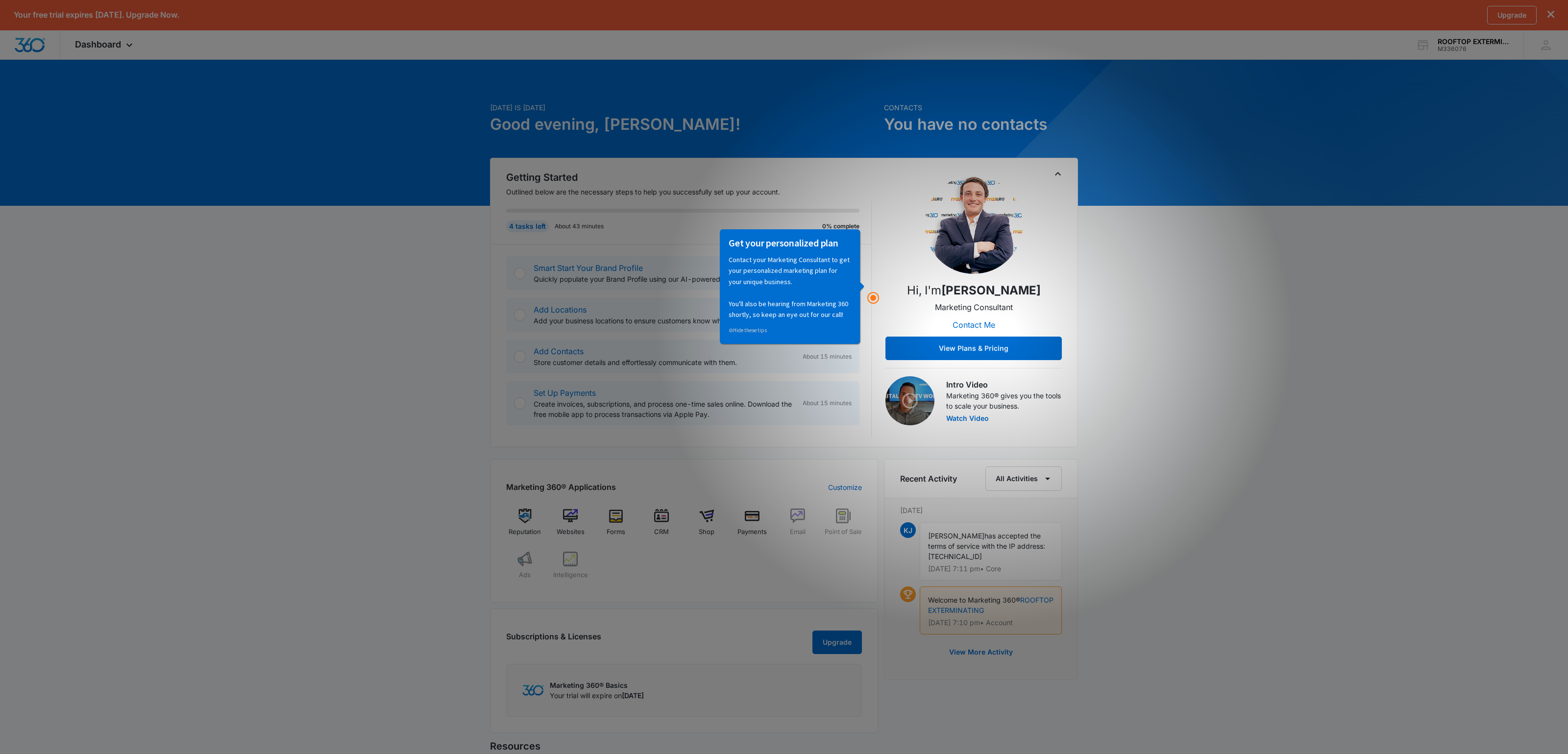
click at [1289, 405] on div "Today is Sunday, August 10th Good evening, KAREEM! Contacts You have no contact…" at bounding box center [784, 495] width 1568 height 849
click at [974, 353] on button "View Plans & Pricing" at bounding box center [974, 348] width 177 height 24
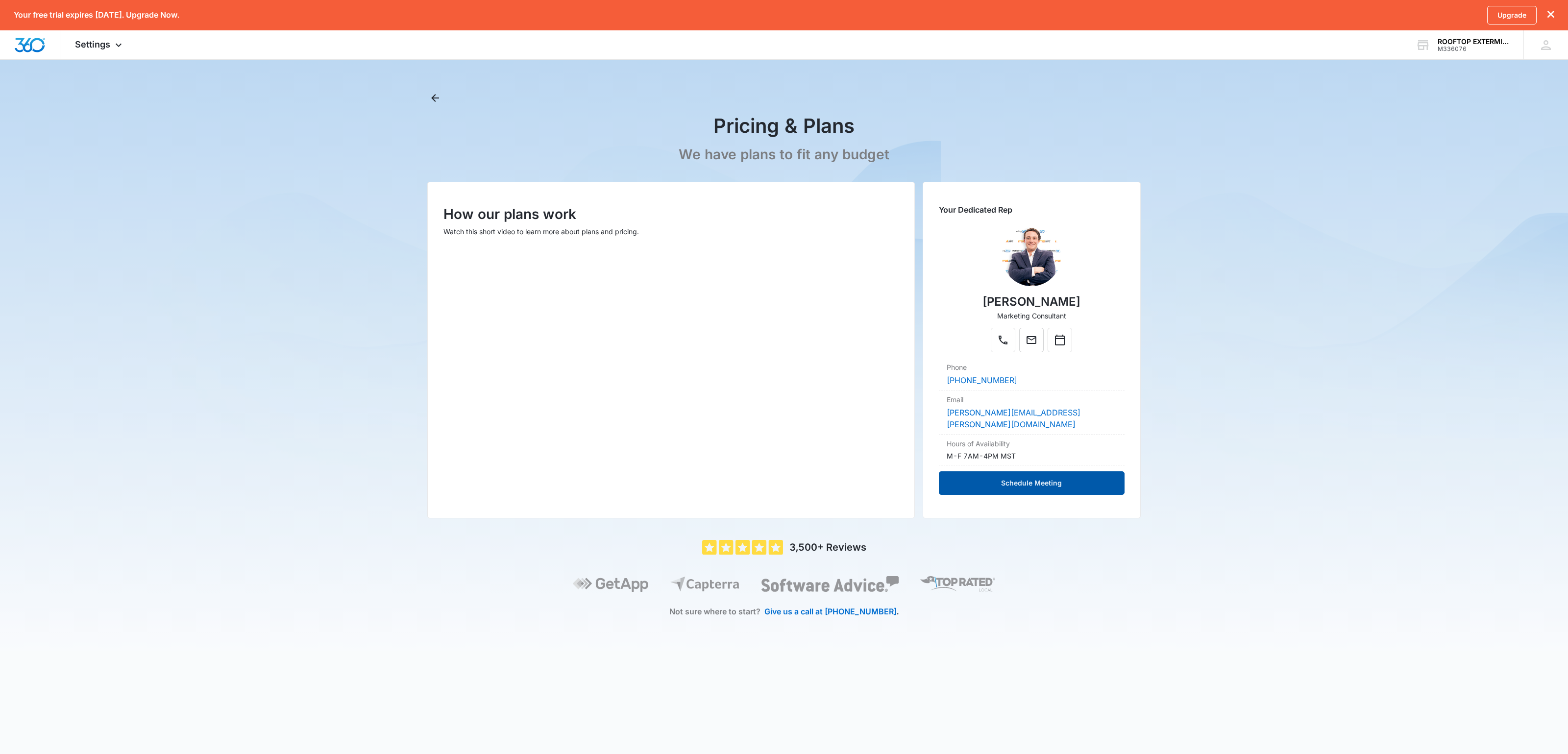
click at [1009, 495] on button "Schedule Meeting" at bounding box center [1031, 483] width 186 height 24
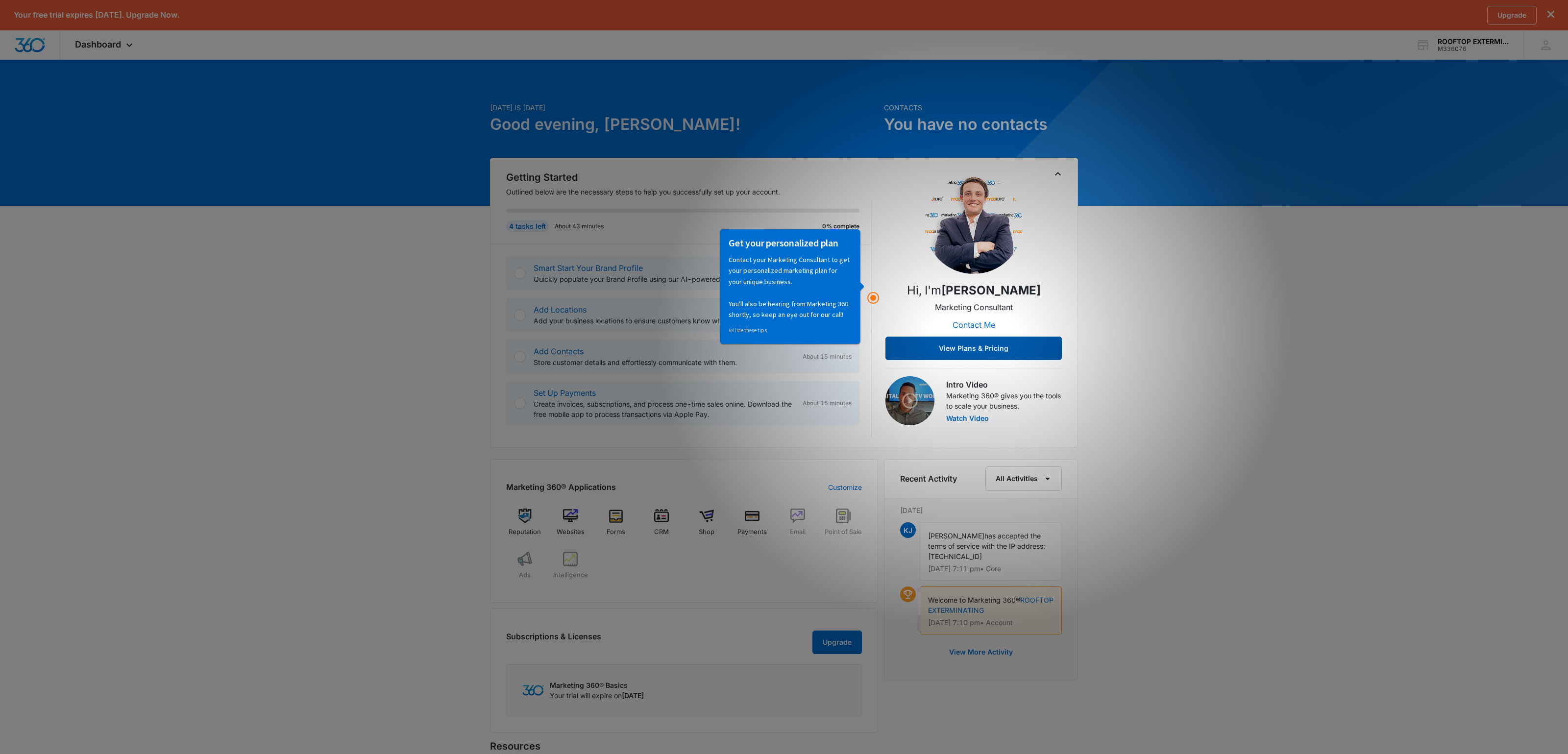
click at [1012, 352] on button "View Plans & Pricing" at bounding box center [974, 348] width 177 height 24
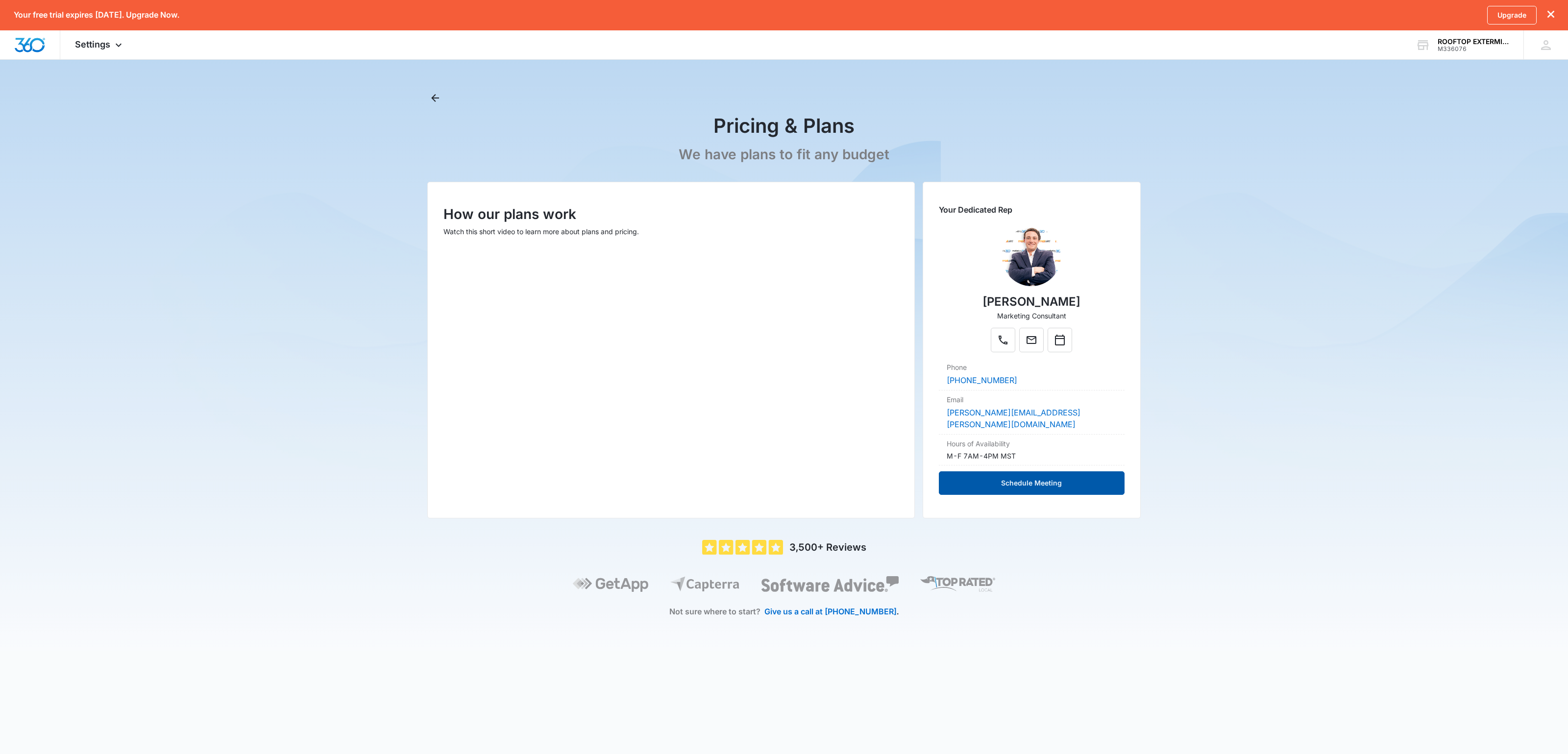
click at [1050, 495] on button "Schedule Meeting" at bounding box center [1031, 483] width 186 height 24
